Goal: Find specific page/section: Find specific page/section

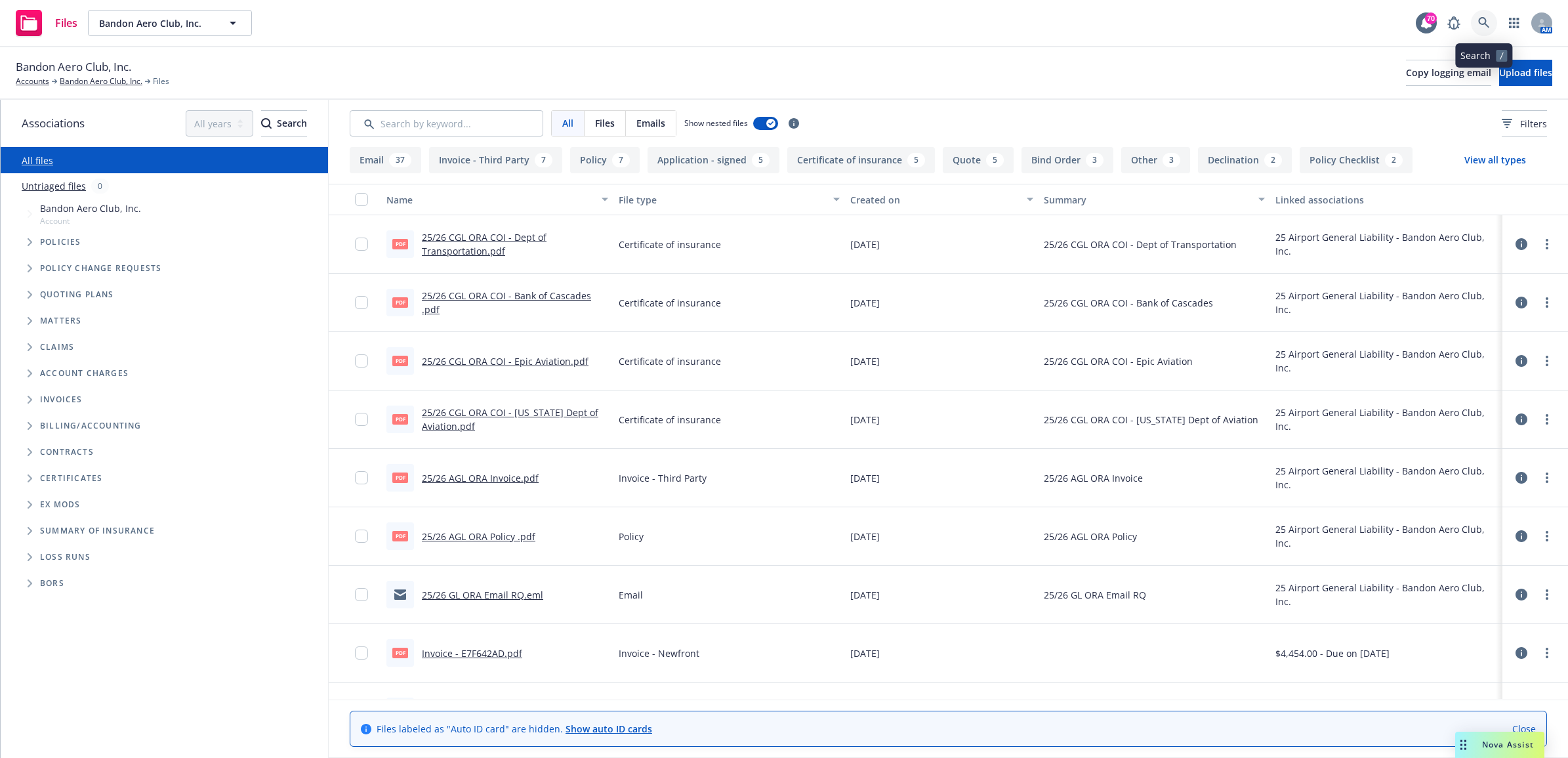
click at [1484, 21] on icon at bounding box center [1484, 23] width 12 height 12
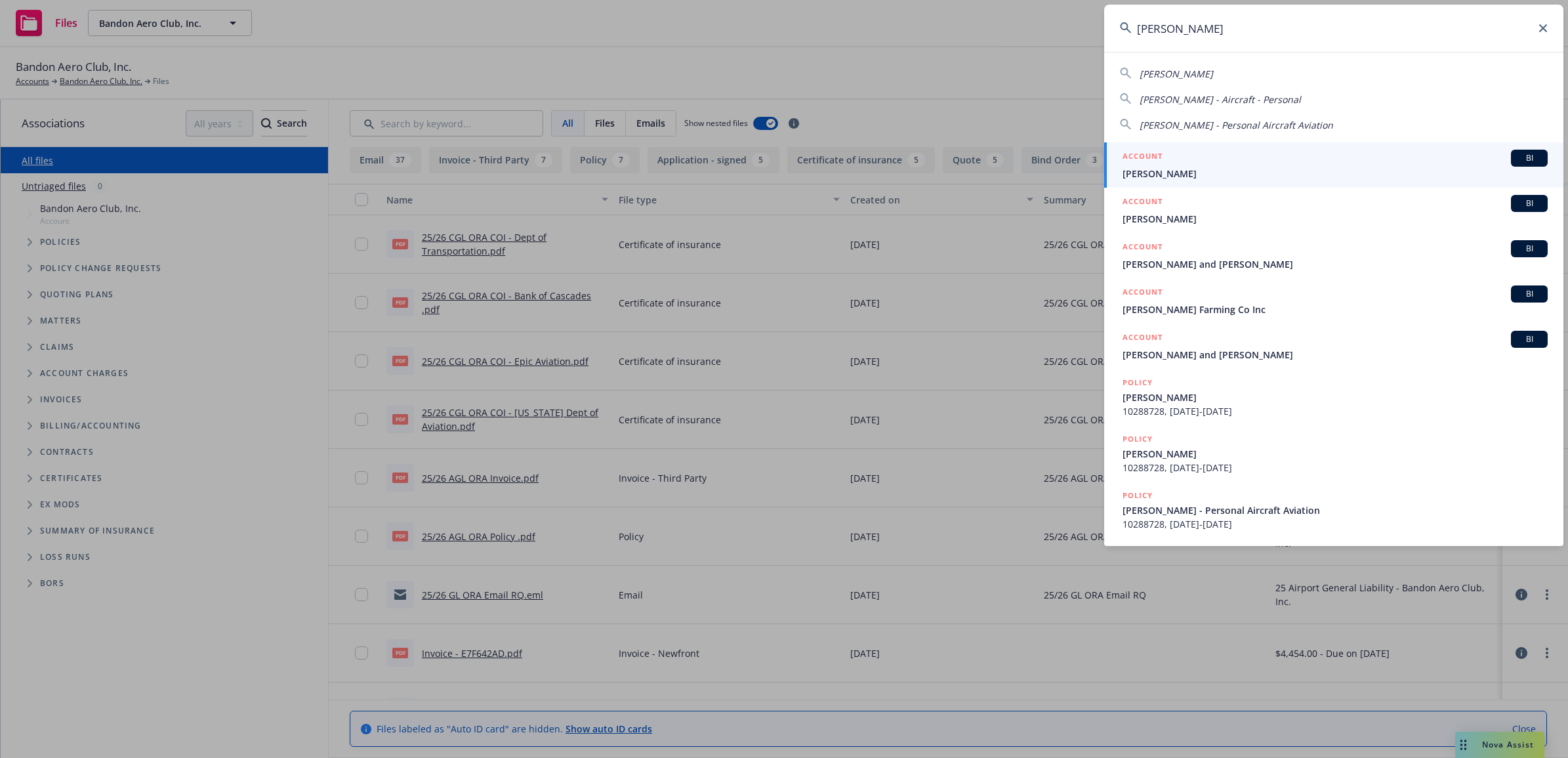
type input "[PERSON_NAME]"
click at [1219, 161] on div "ACCOUNT BI" at bounding box center [1335, 158] width 425 height 17
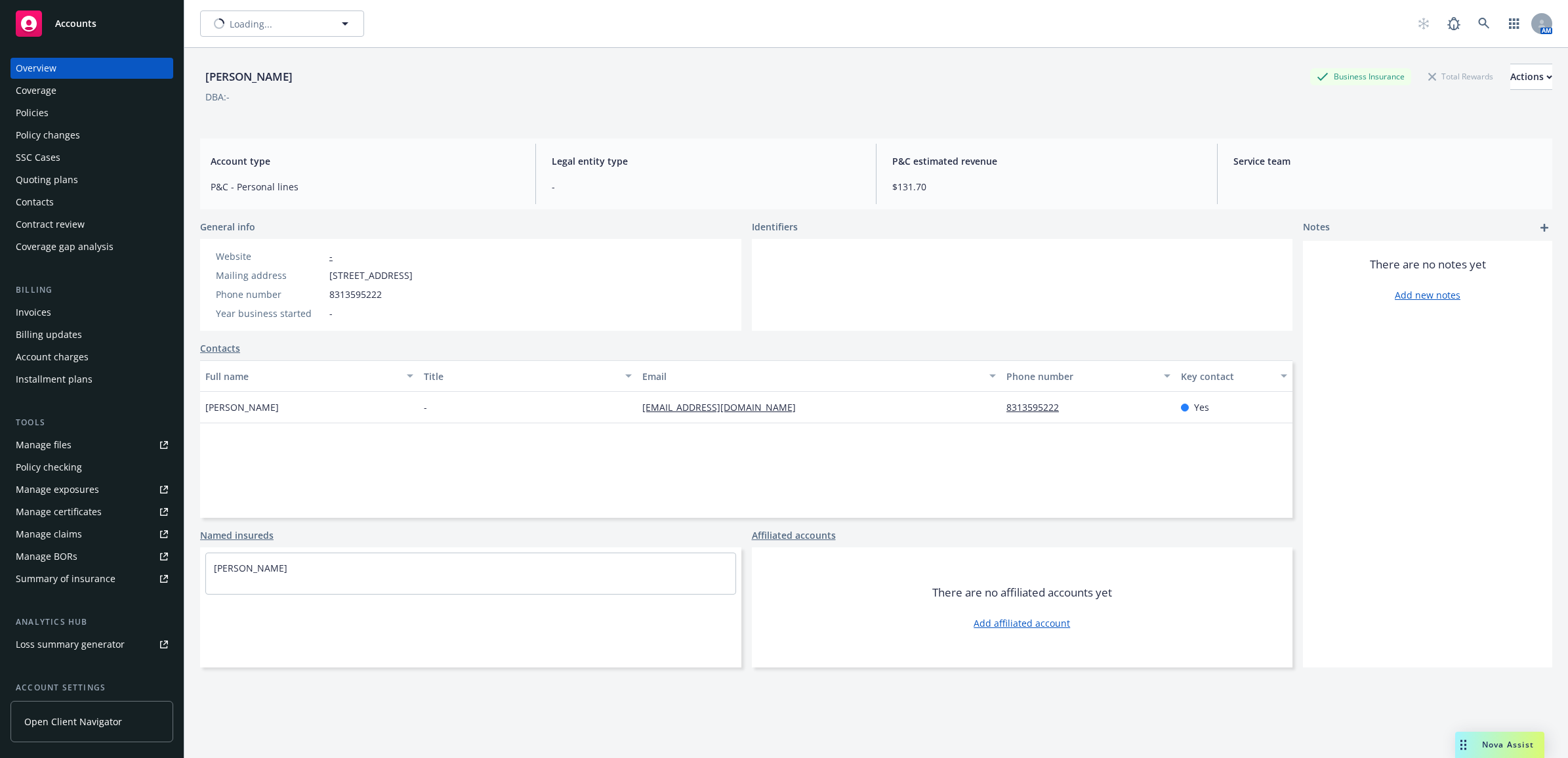
click at [50, 93] on div "Coverage" at bounding box center [36, 91] width 41 height 21
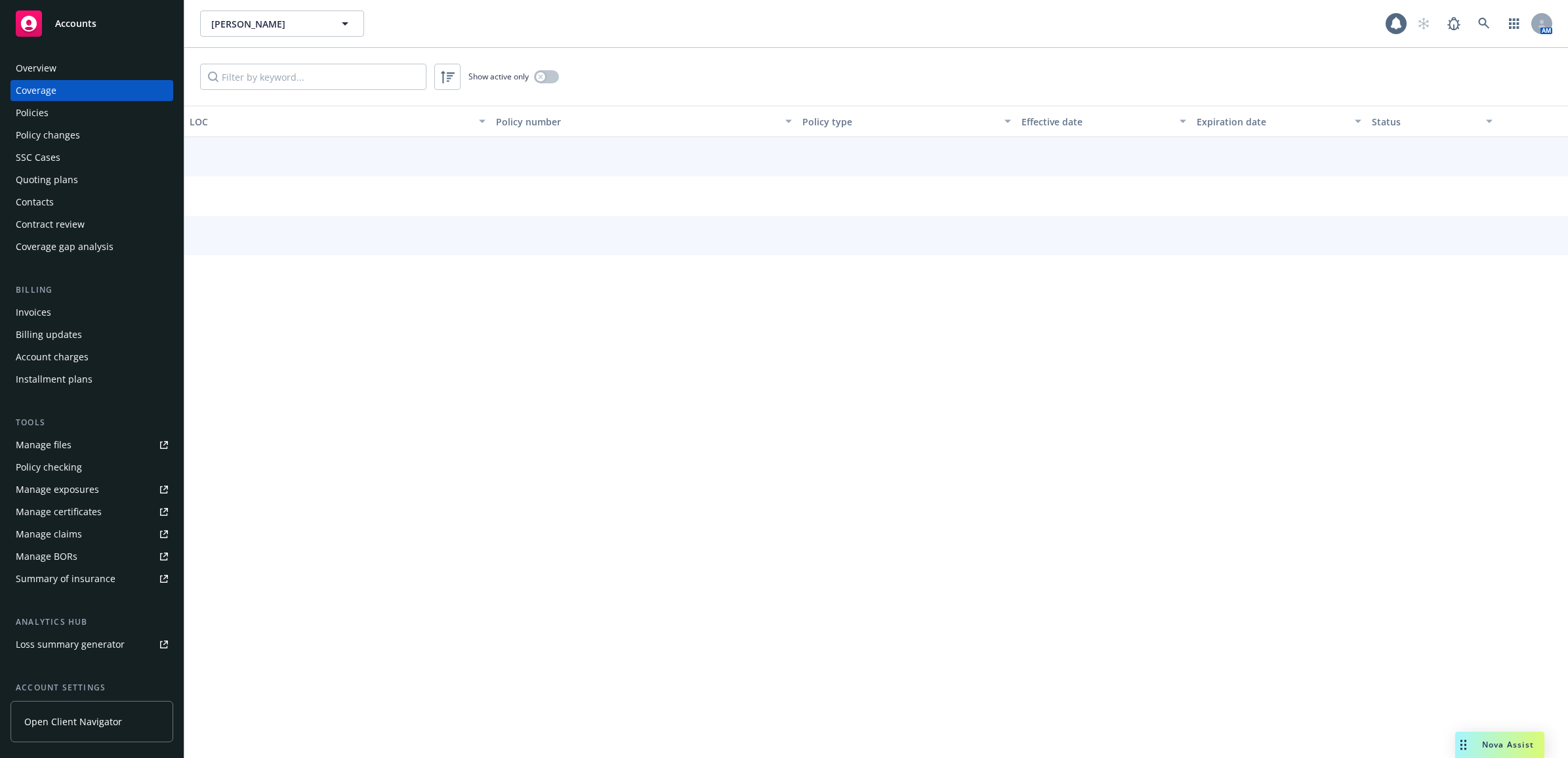
click at [54, 120] on div "Policies" at bounding box center [92, 113] width 152 height 21
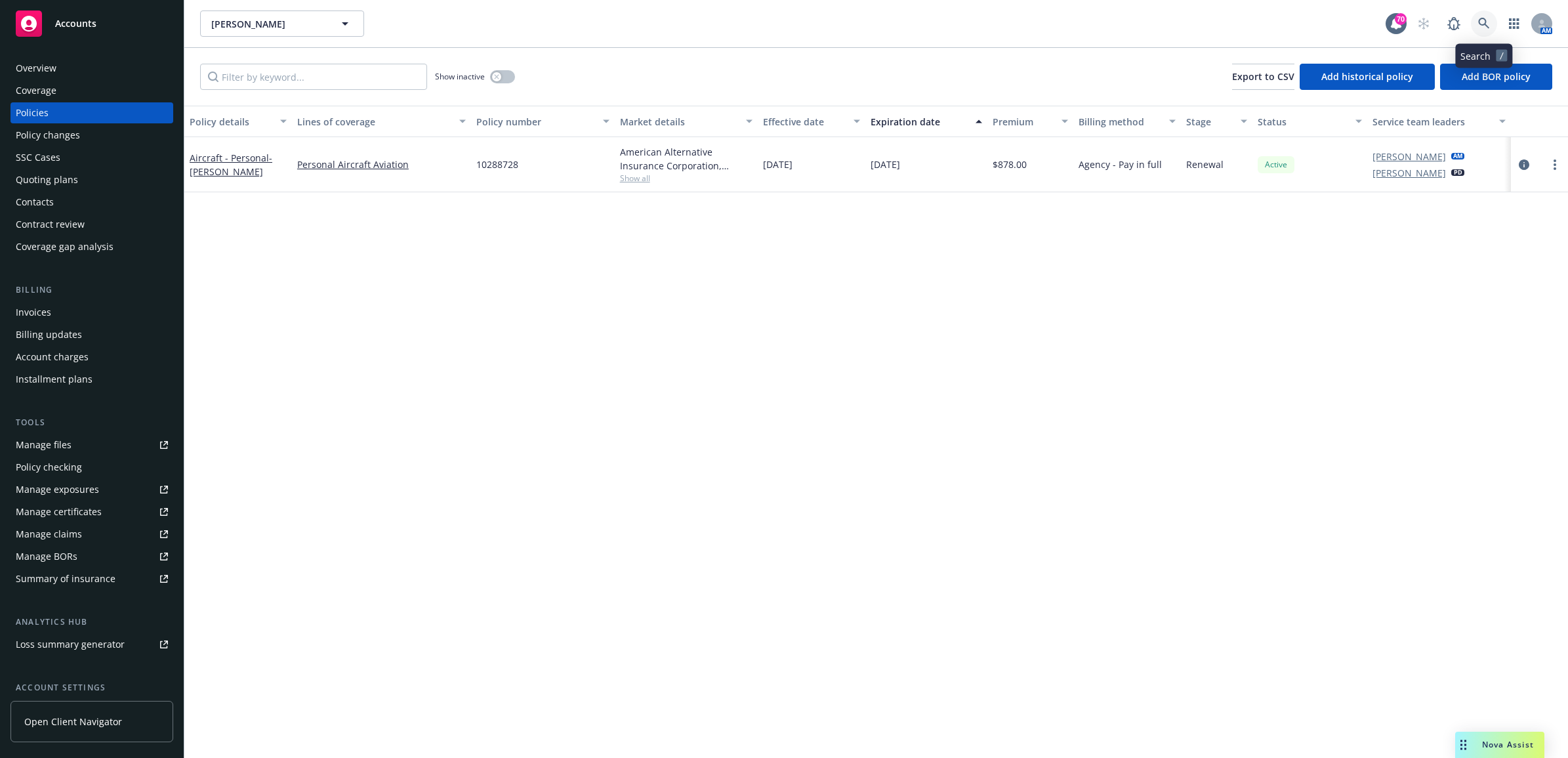
click at [1486, 28] on icon at bounding box center [1484, 24] width 12 height 12
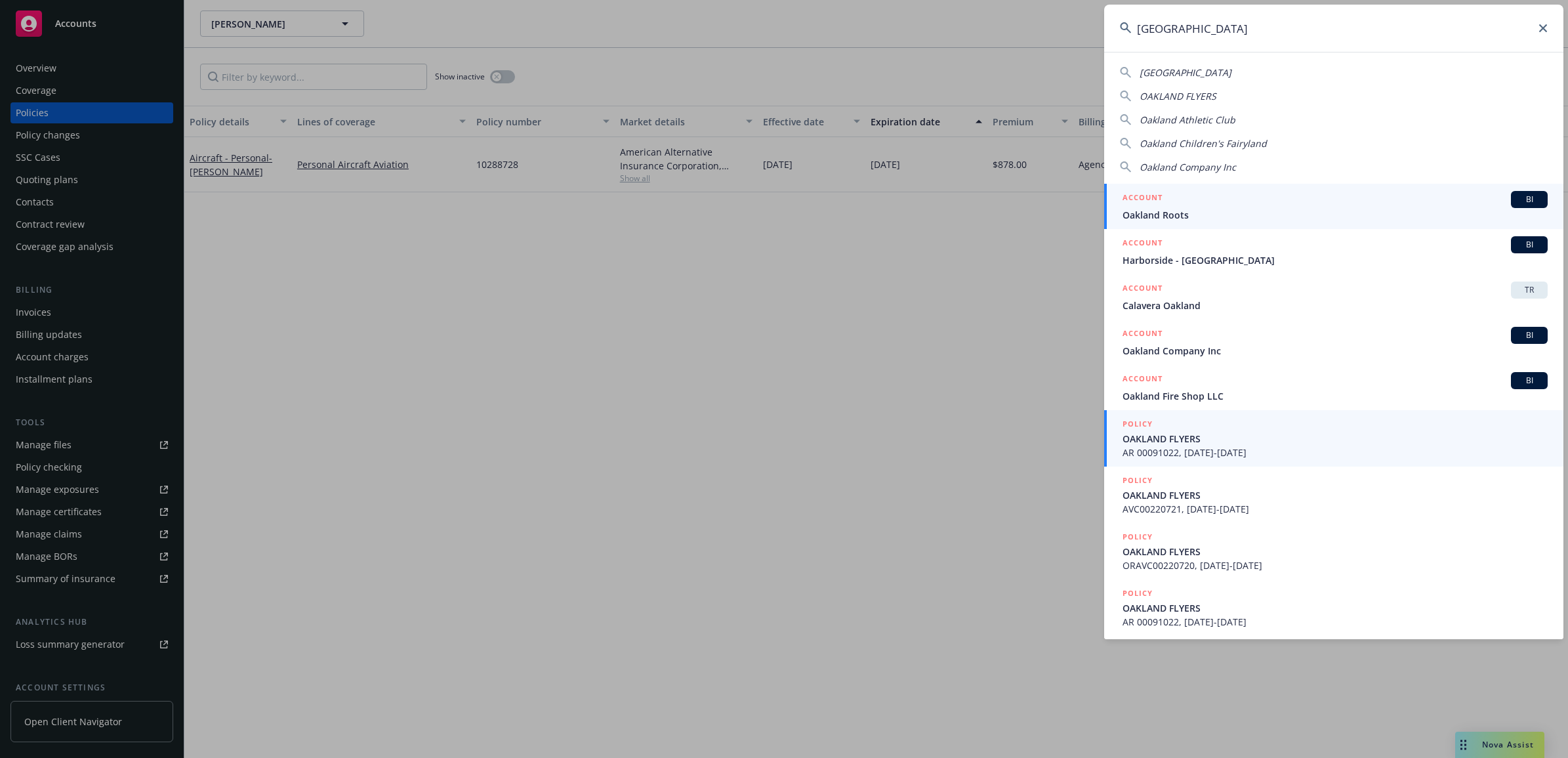
type input "[GEOGRAPHIC_DATA]"
click at [1217, 440] on span "OAKLAND FLYERS" at bounding box center [1335, 439] width 425 height 14
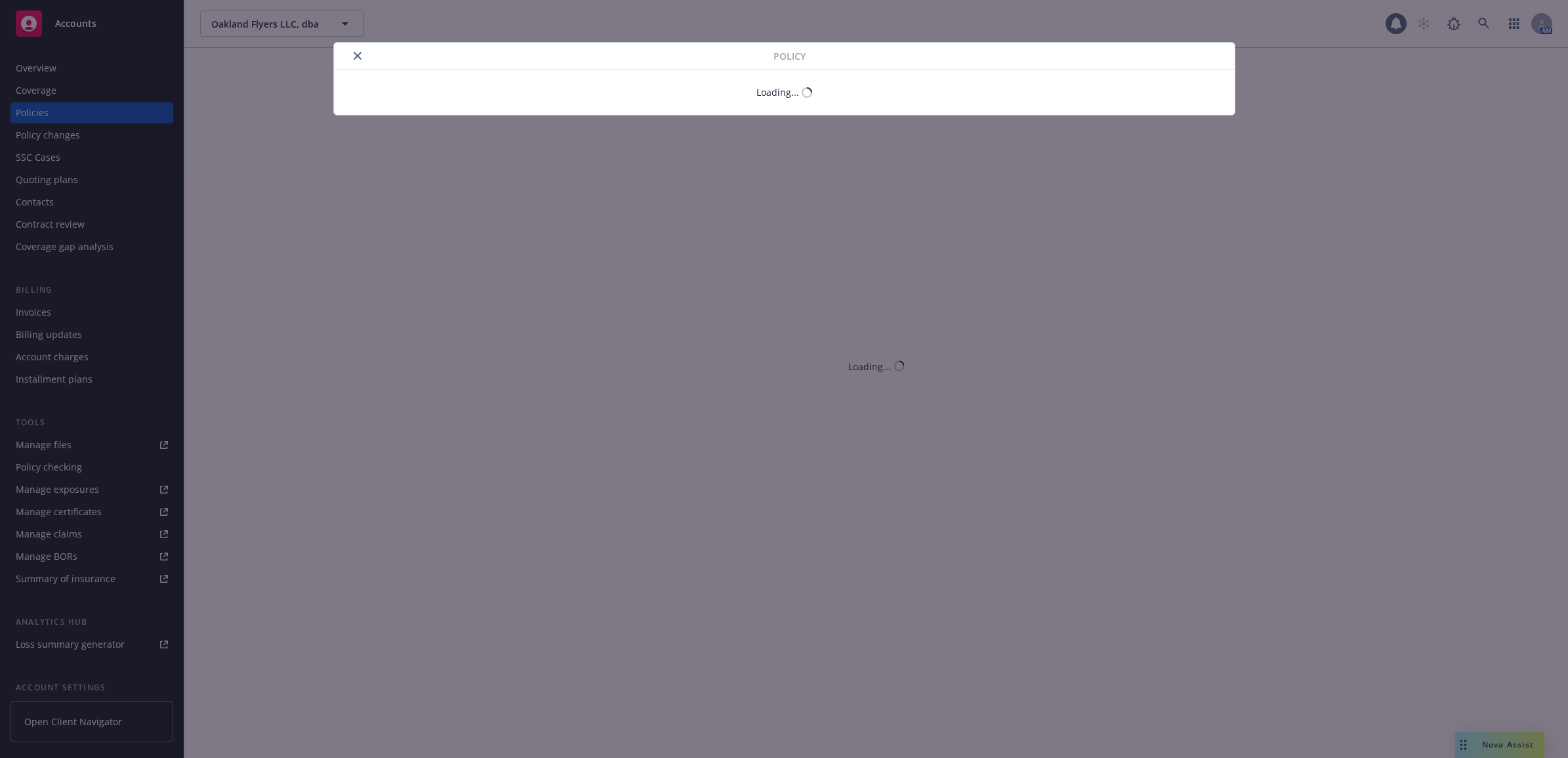
click at [362, 51] on div at bounding box center [556, 55] width 435 height 15
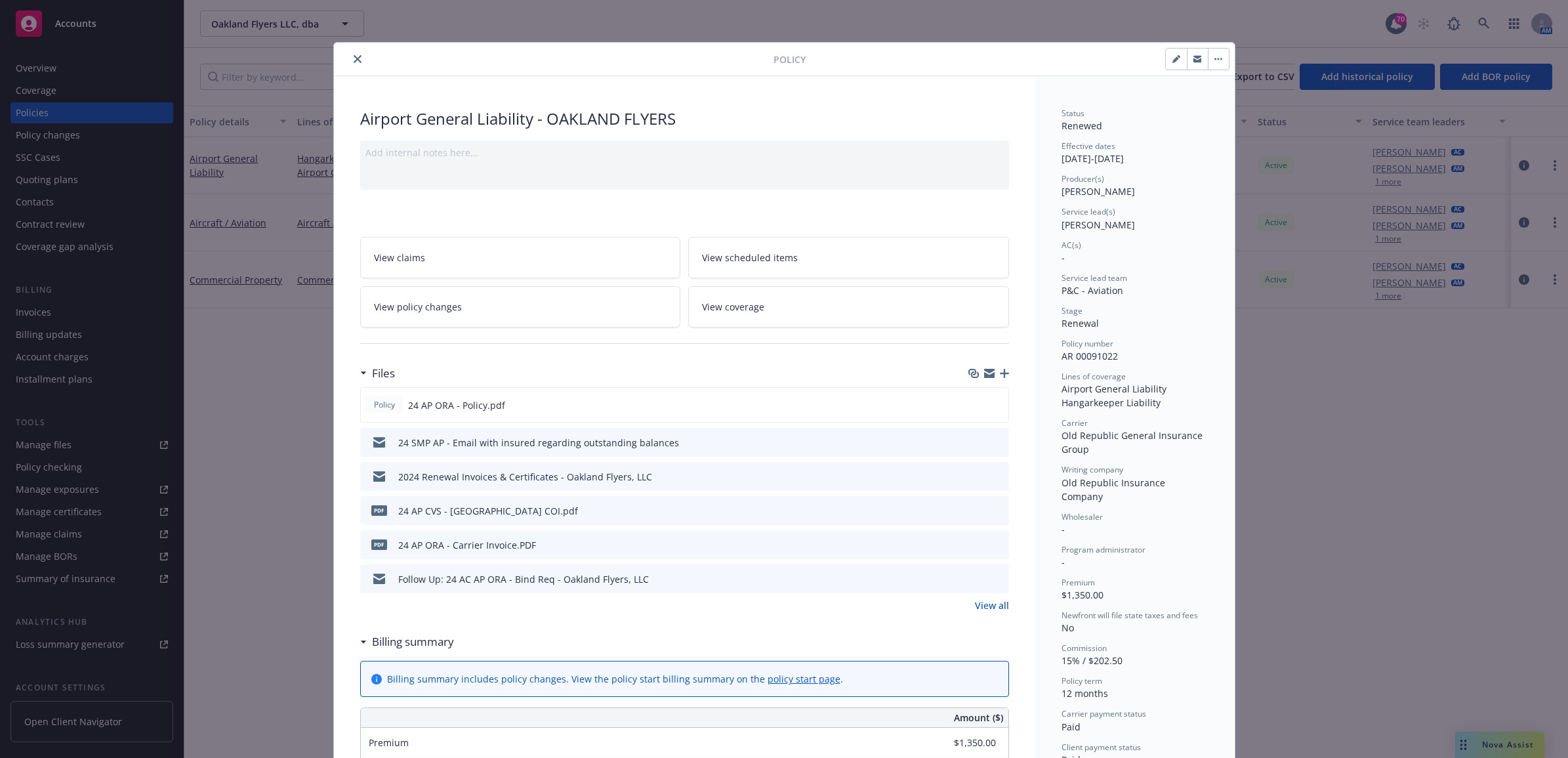
click at [353, 54] on button "close" at bounding box center [357, 58] width 15 height 15
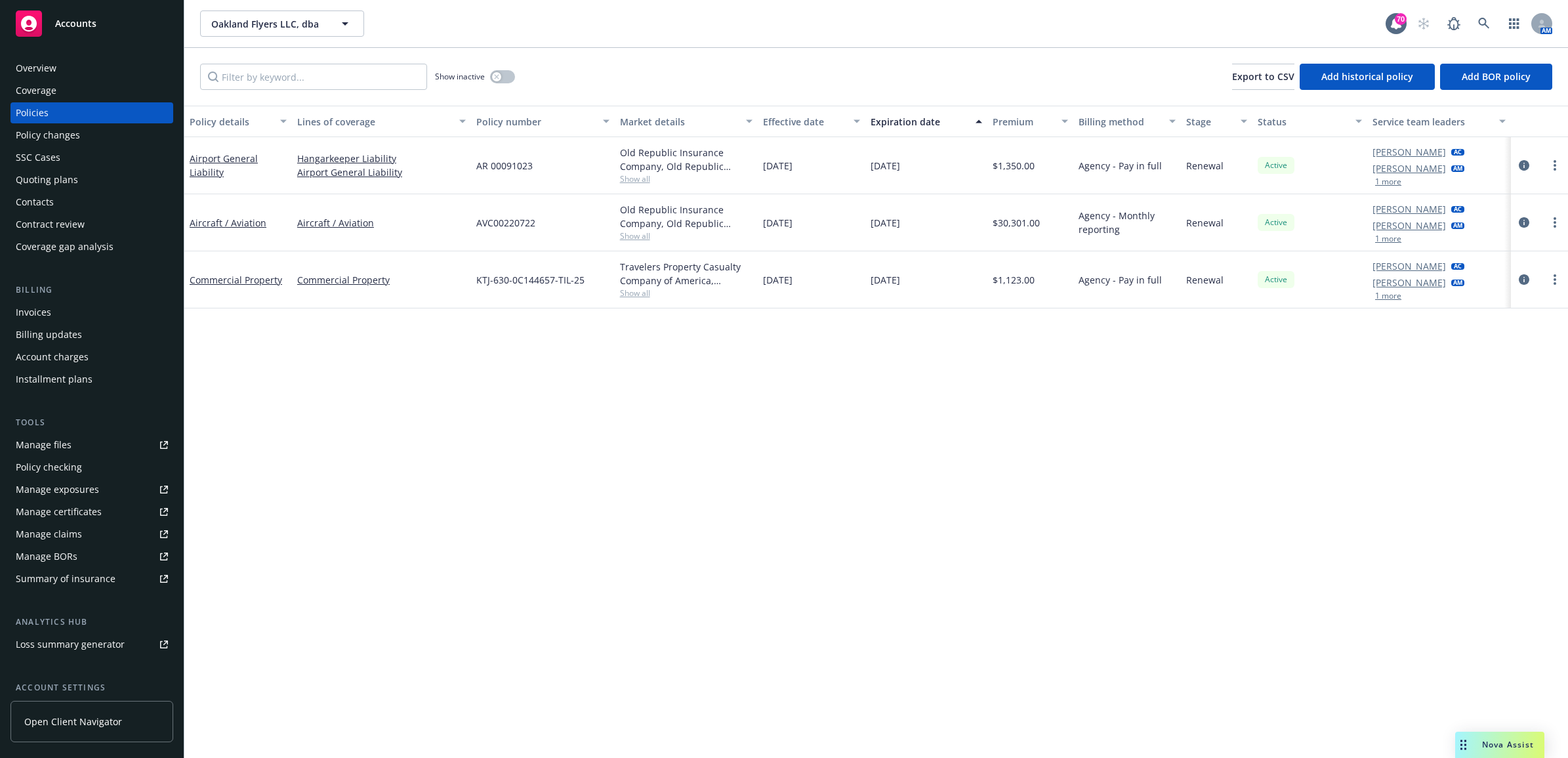
click at [54, 317] on div "Invoices" at bounding box center [92, 312] width 152 height 21
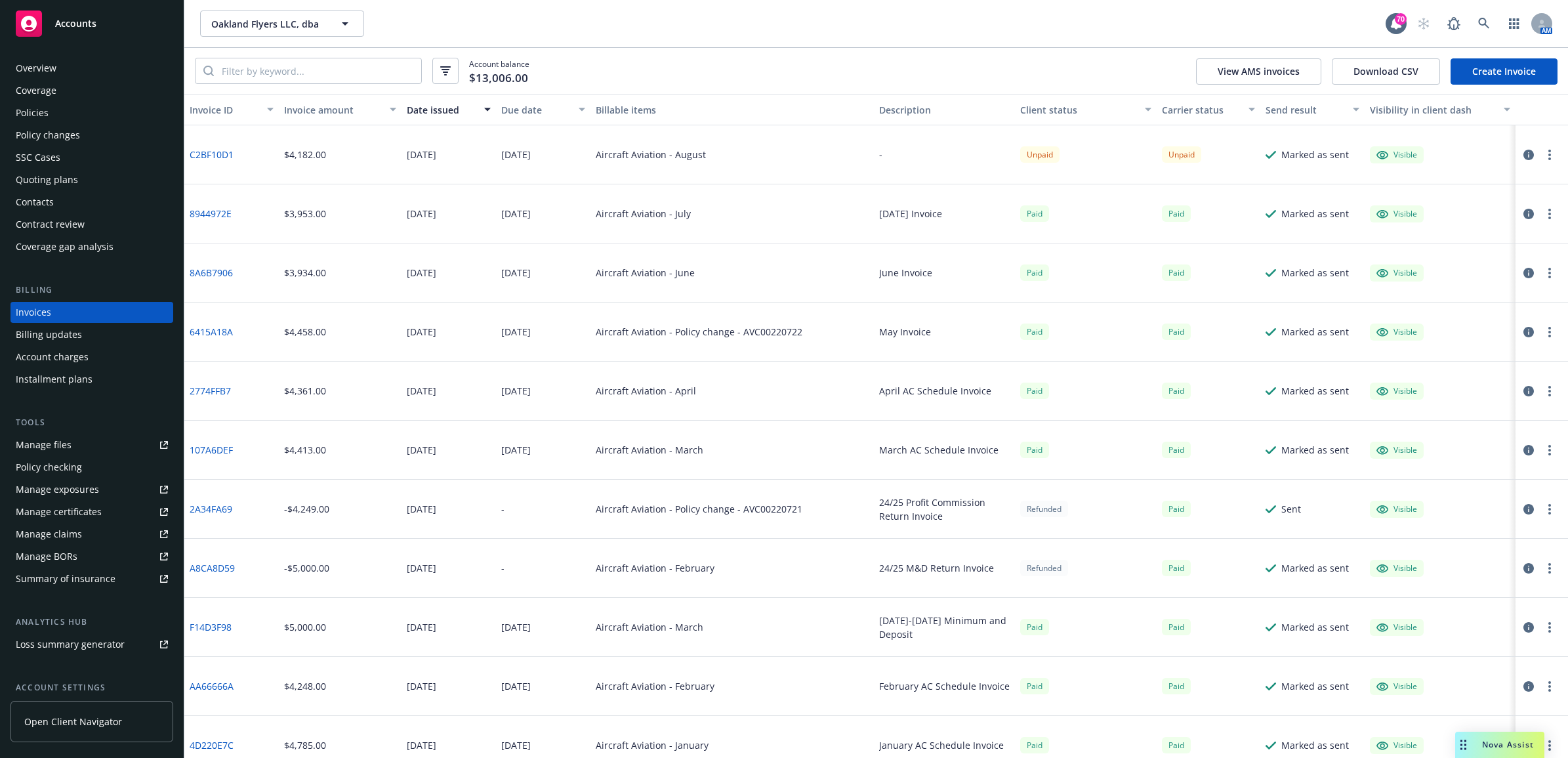
click at [202, 149] on link "C2BF10D1" at bounding box center [212, 154] width 44 height 14
